Goal: Find specific page/section: Find specific page/section

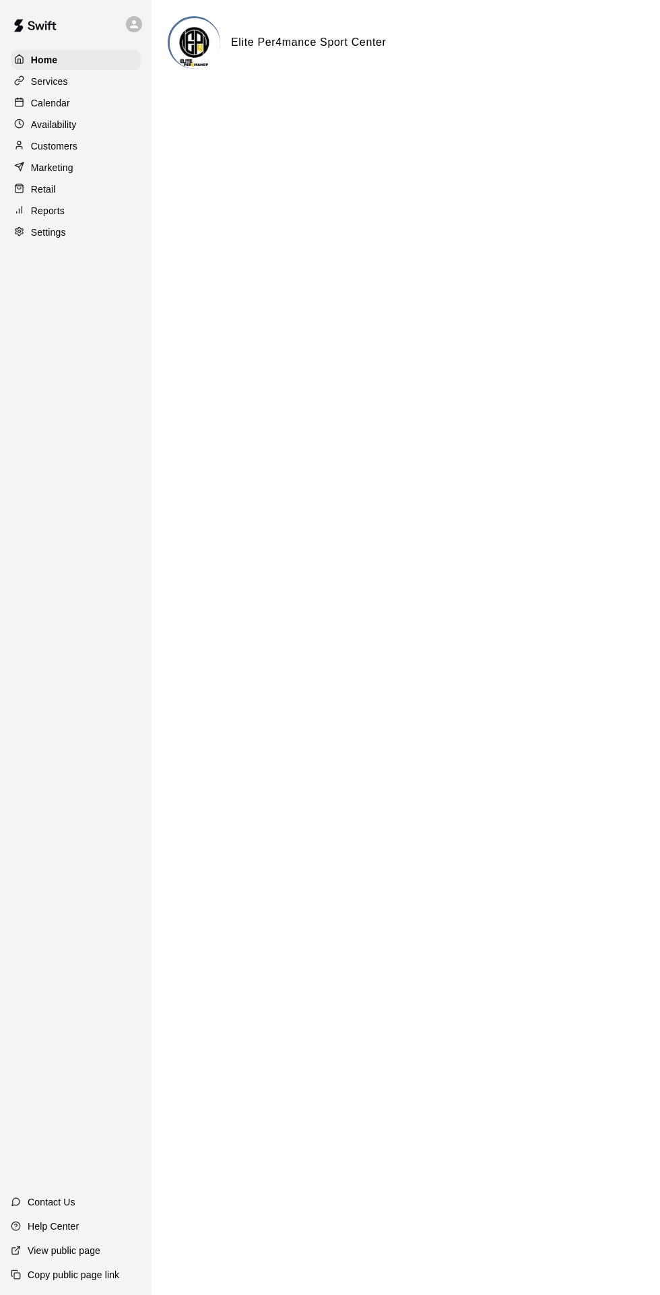
click at [51, 102] on p "Calendar" at bounding box center [50, 102] width 39 height 13
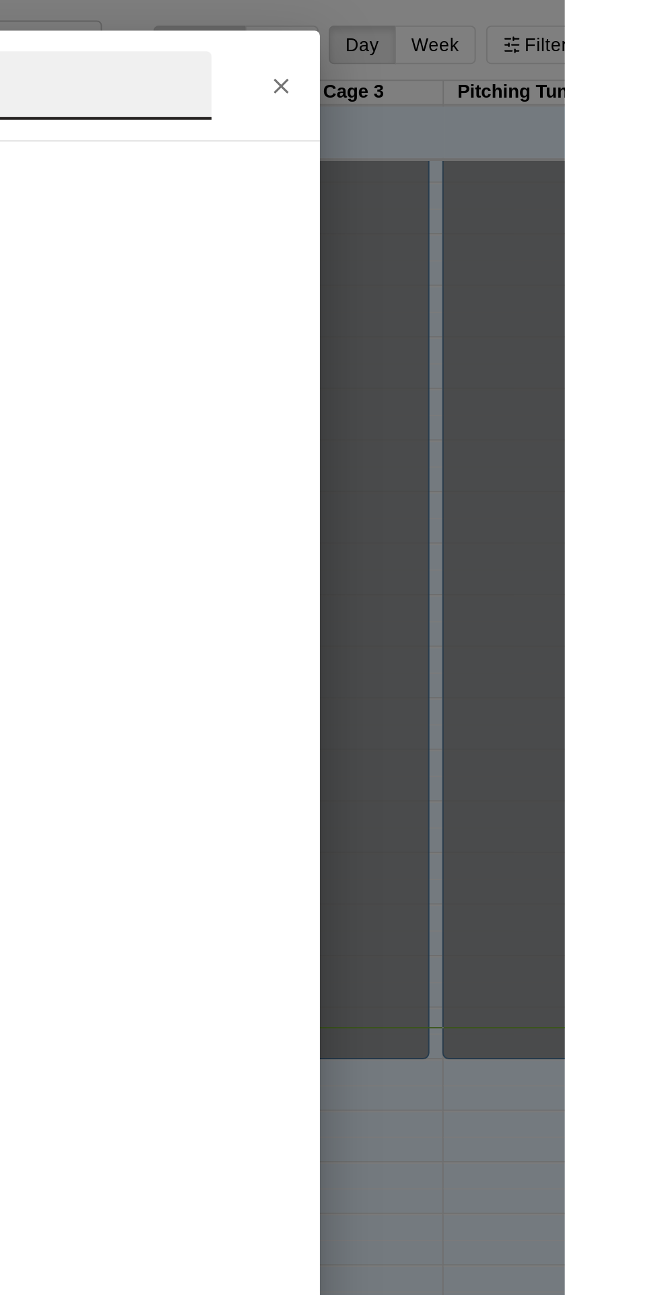
click at [516, 55] on icon "Close" at bounding box center [512, 50] width 8 height 8
